Goal: Information Seeking & Learning: Check status

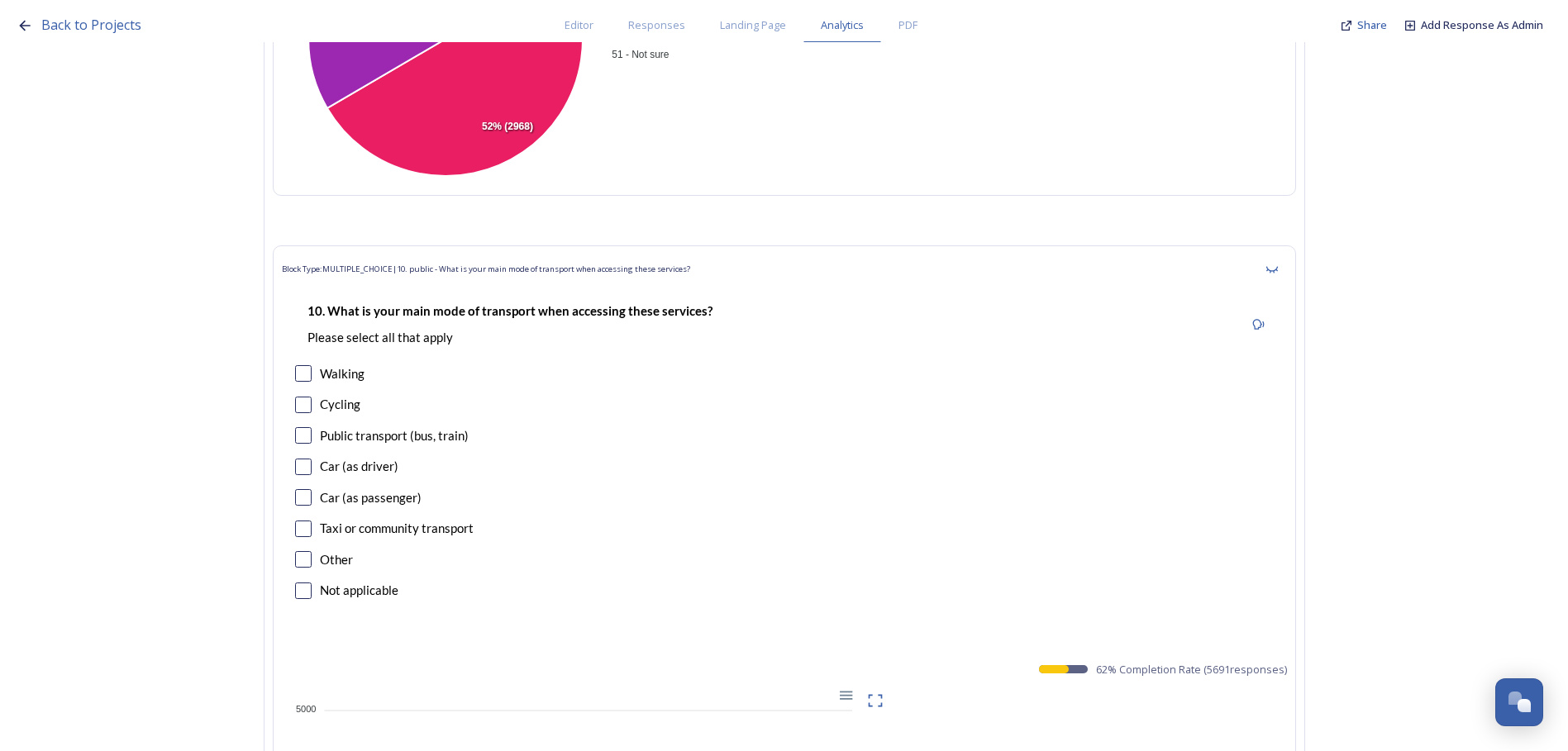
scroll to position [17105, 0]
